Goal: Information Seeking & Learning: Learn about a topic

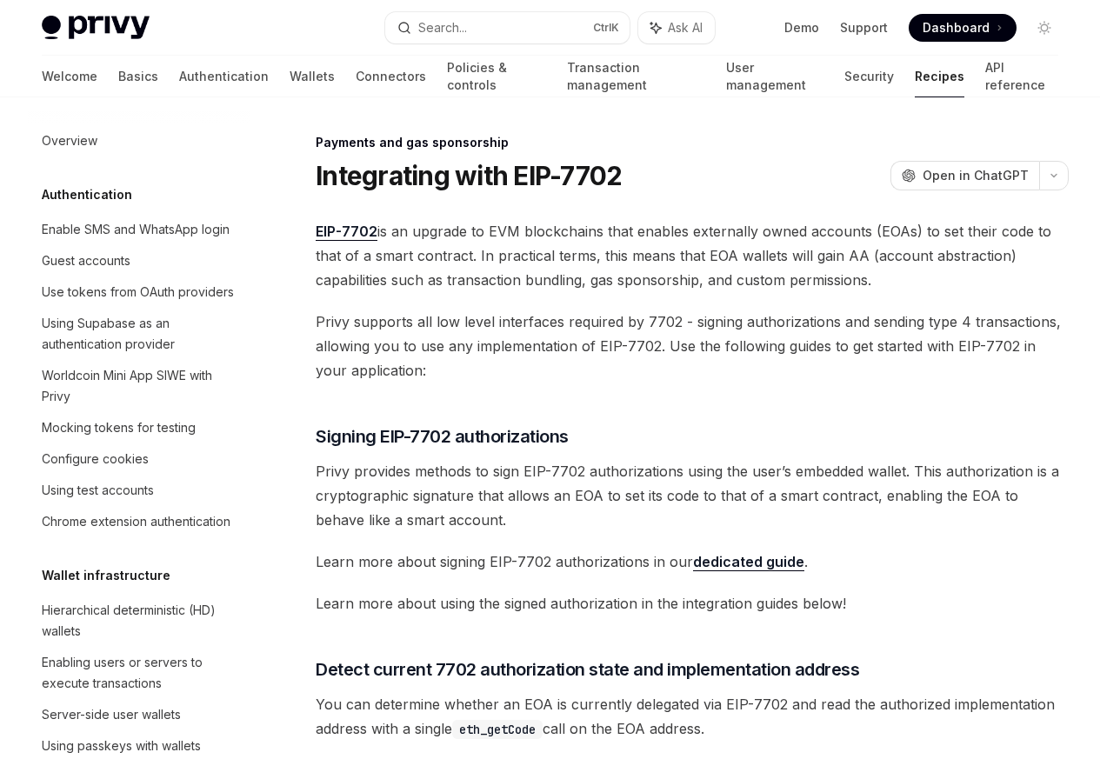
scroll to position [1528, 0]
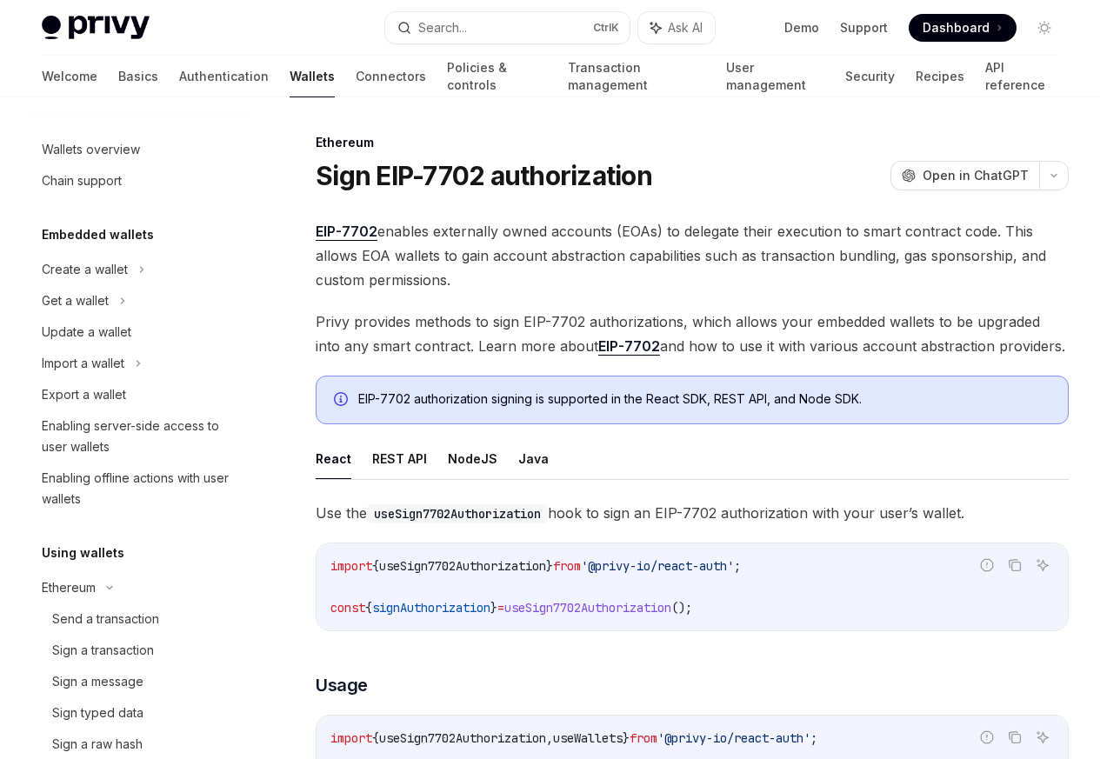
scroll to position [346, 0]
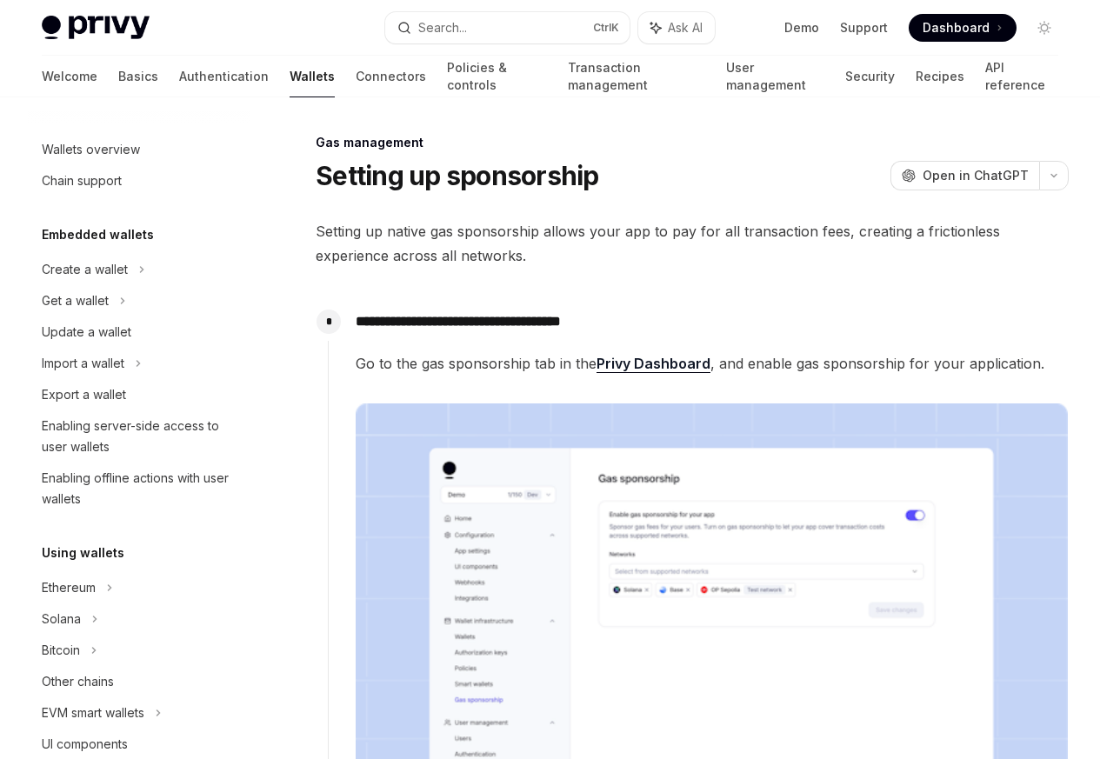
scroll to position [733, 0]
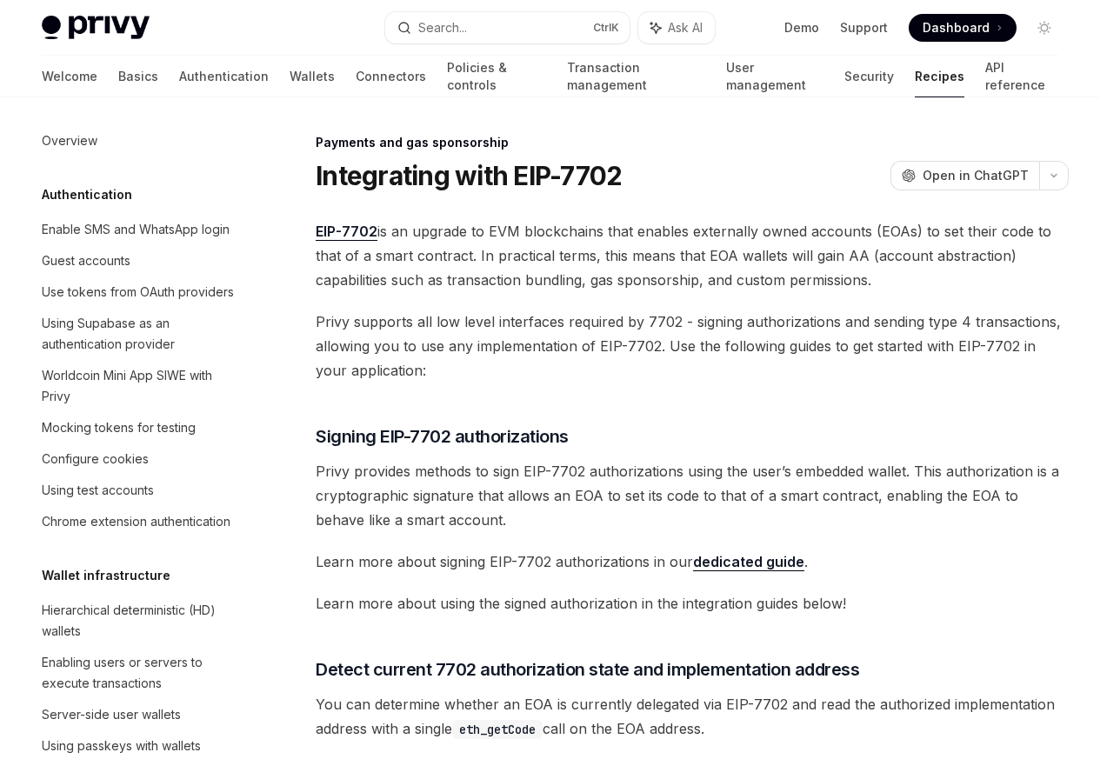
scroll to position [1528, 0]
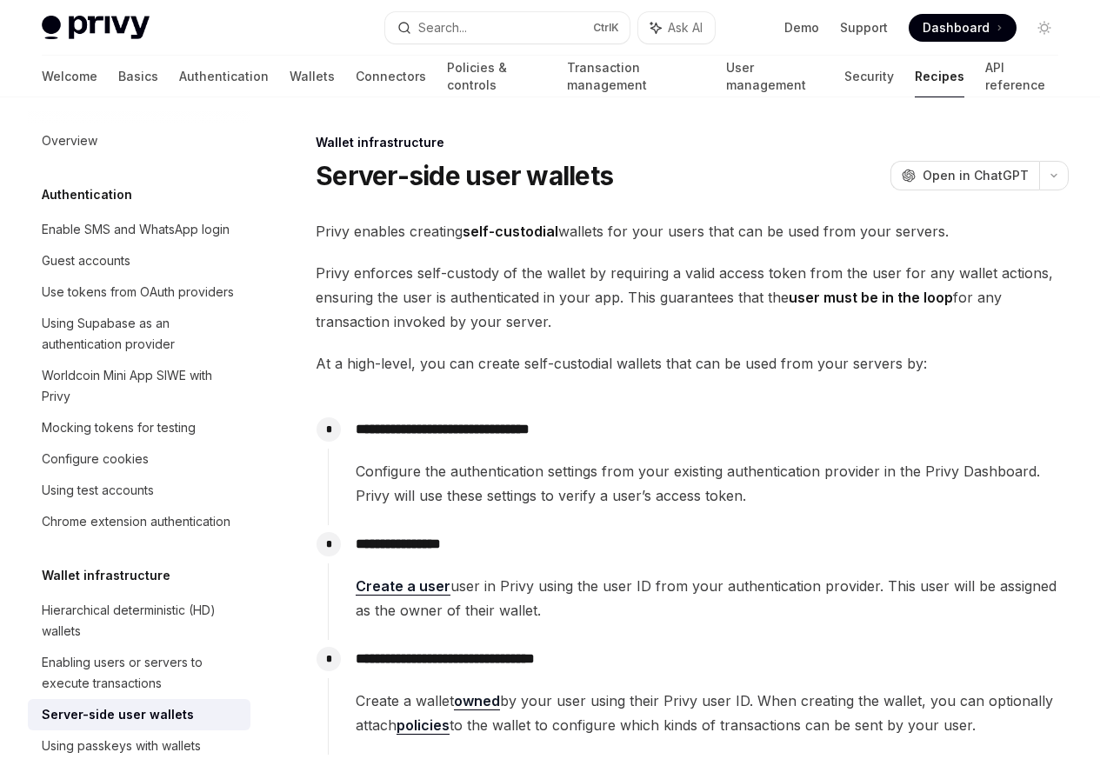
scroll to position [349, 0]
